Goal: Task Accomplishment & Management: Manage account settings

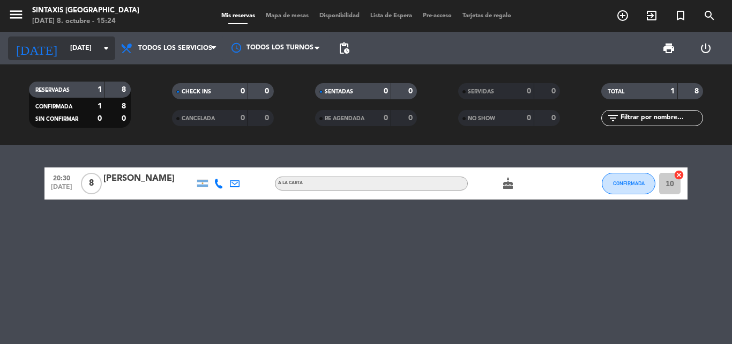
click at [103, 49] on icon "arrow_drop_down" at bounding box center [106, 48] width 13 height 13
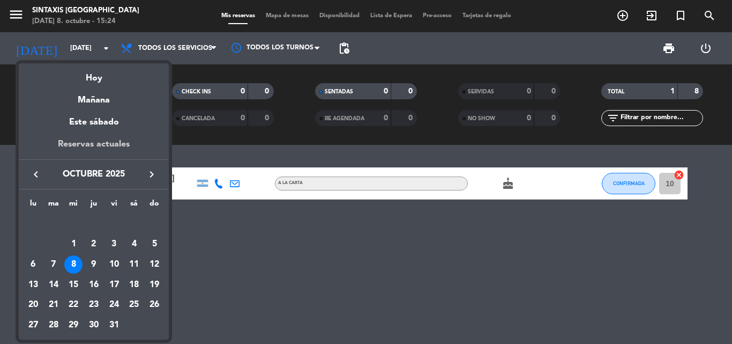
click at [128, 145] on div "Reservas actuales" at bounding box center [94, 148] width 150 height 22
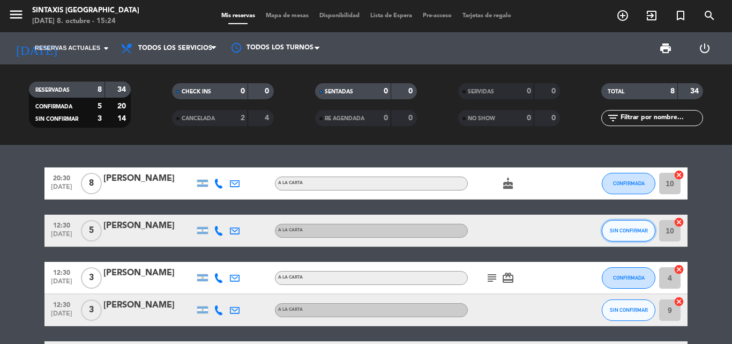
click at [640, 238] on button "SIN CONFIRMAR" at bounding box center [629, 230] width 54 height 21
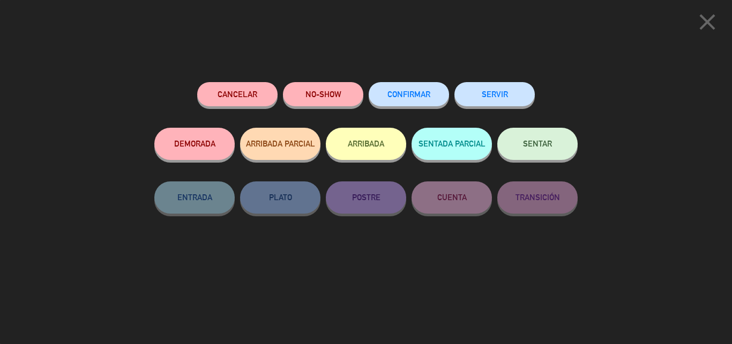
click at [428, 91] on button "CONFIRMAR" at bounding box center [409, 94] width 80 height 24
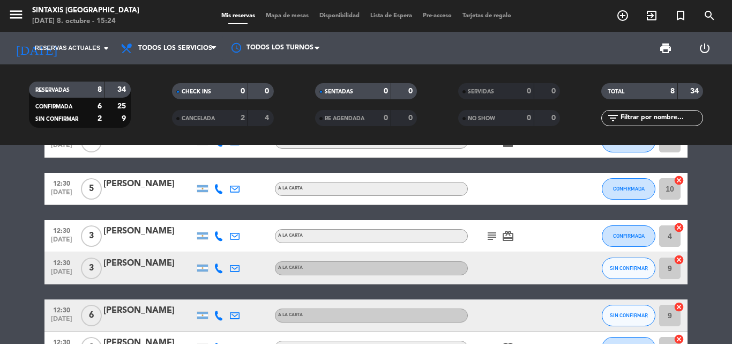
scroll to position [54, 0]
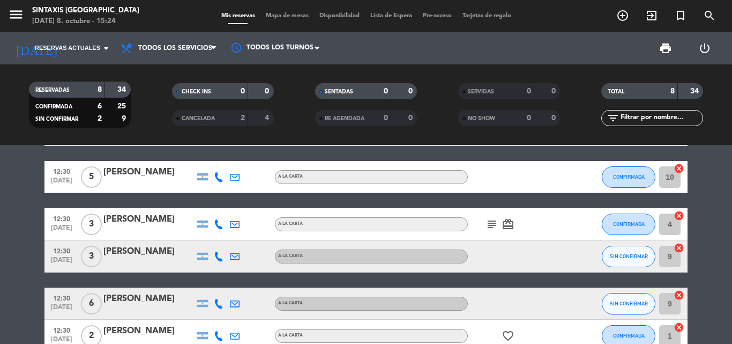
click at [413, 205] on div "20:30 [DATE] 8 [PERSON_NAME] A LA CARTA cake CONFIRMADA 10 cancel 12:30 [DATE] …" at bounding box center [365, 272] width 643 height 317
click at [624, 255] on span "SIN CONFIRMAR" at bounding box center [629, 256] width 38 height 6
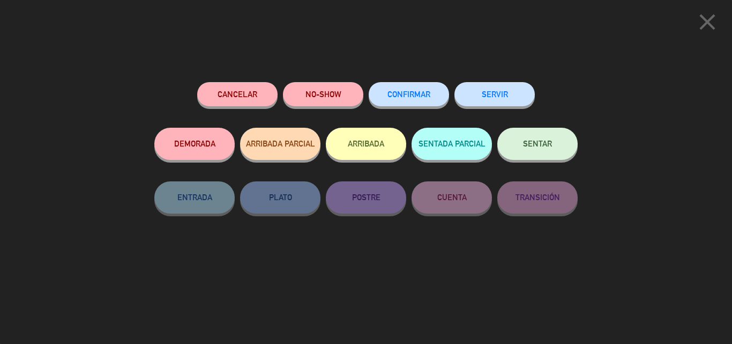
click at [417, 98] on span "CONFIRMAR" at bounding box center [409, 94] width 43 height 9
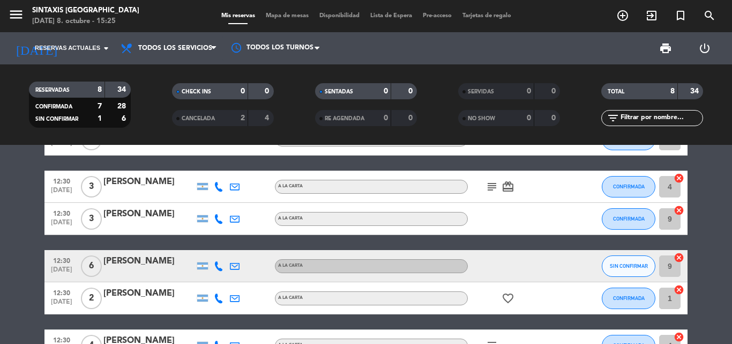
scroll to position [107, 0]
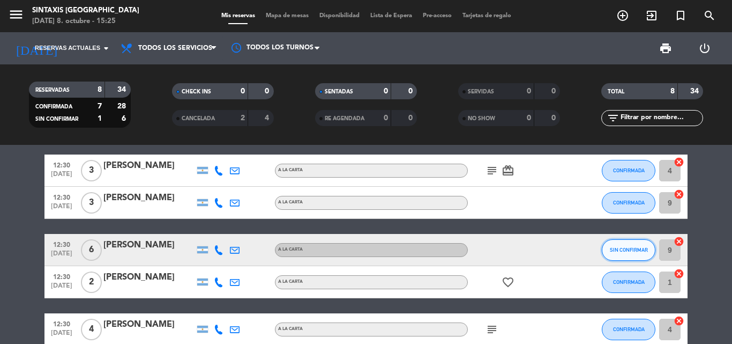
click at [623, 255] on button "SIN CONFIRMAR" at bounding box center [629, 249] width 54 height 21
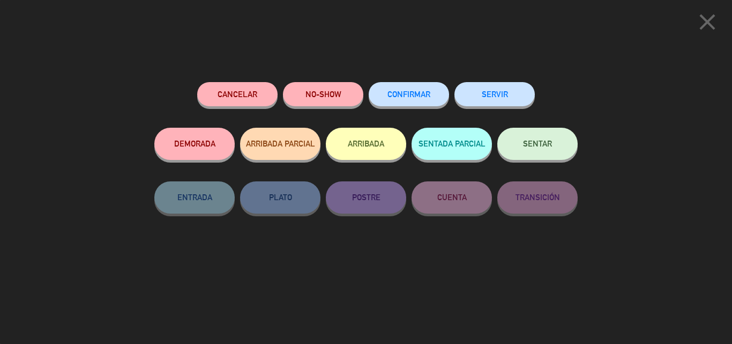
click at [439, 104] on button "CONFIRMAR" at bounding box center [409, 94] width 80 height 24
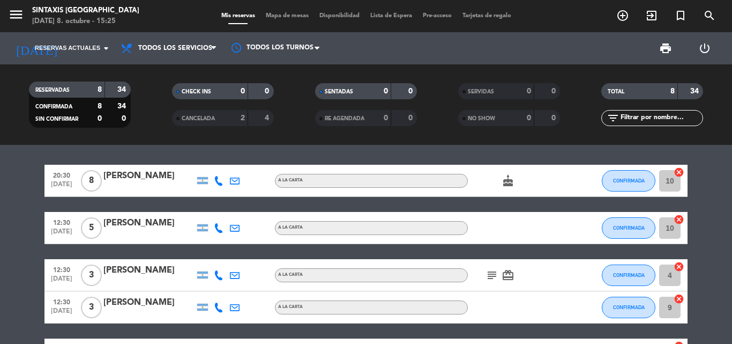
scroll to position [0, 0]
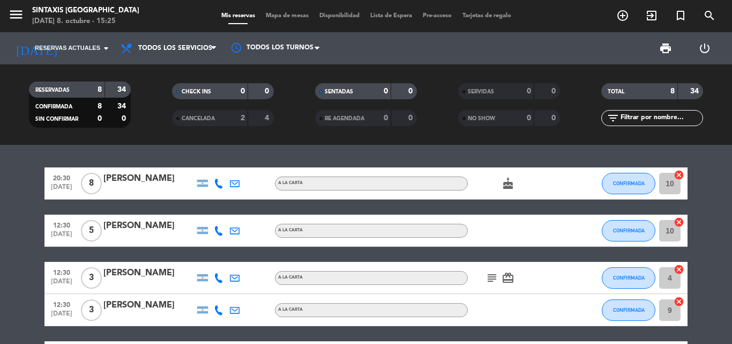
click at [494, 279] on icon "subject" at bounding box center [492, 277] width 13 height 13
